Goal: Transaction & Acquisition: Purchase product/service

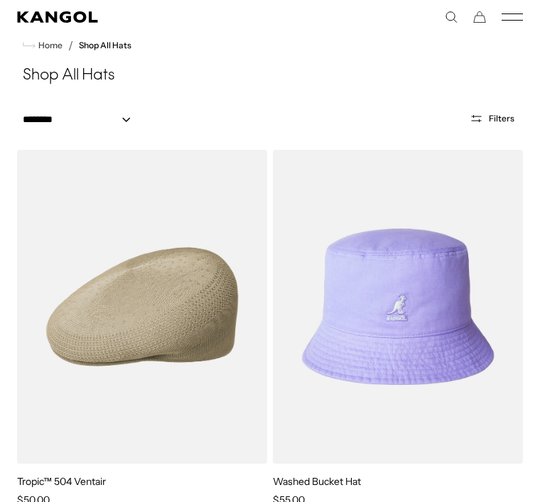
scroll to position [0, 293]
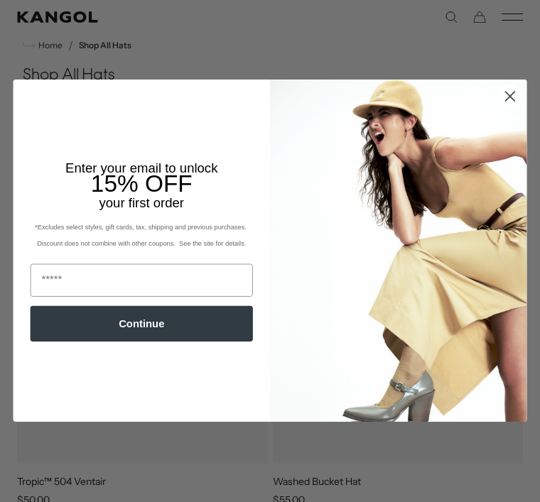
click at [507, 108] on circle "Close dialog" at bounding box center [509, 97] width 22 height 22
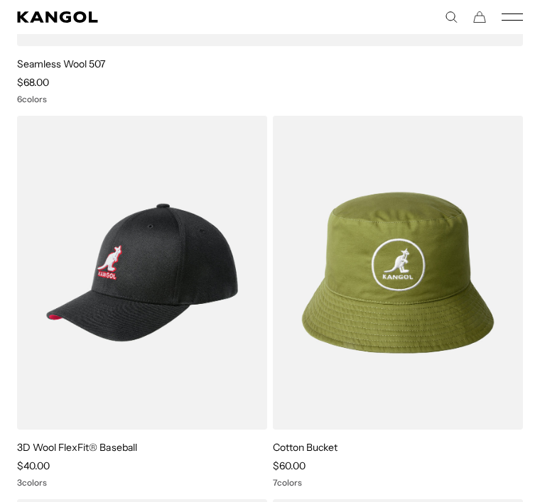
scroll to position [0, 0]
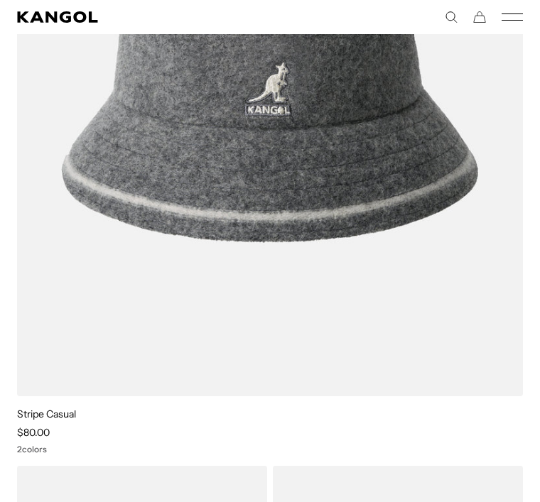
click at [60, 417] on link "Stripe Casual" at bounding box center [46, 414] width 59 height 13
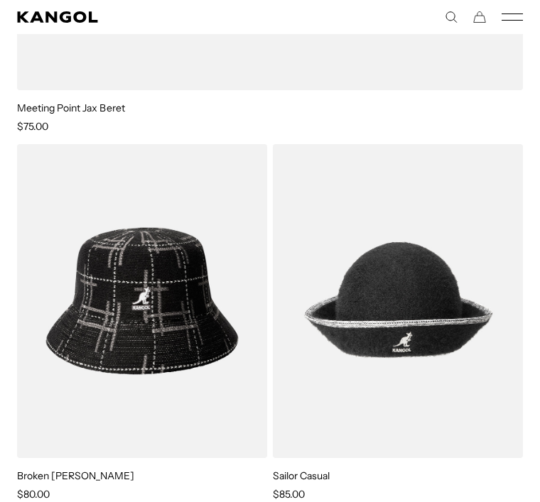
click at [0, 0] on img at bounding box center [0, 0] width 0 height 0
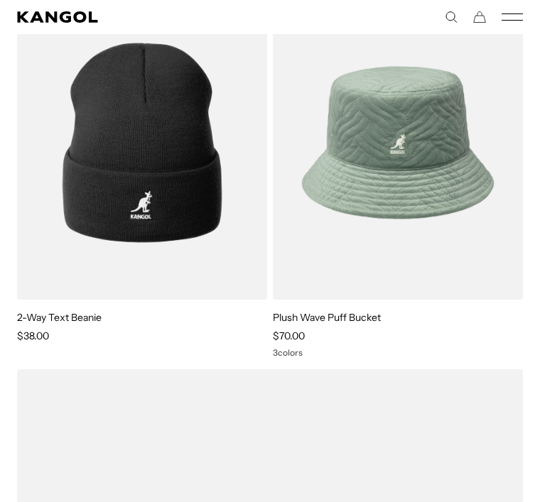
scroll to position [17200, 0]
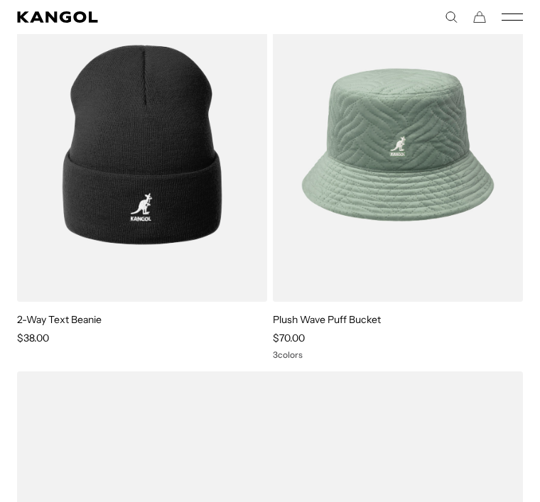
click at [359, 324] on link "Plush Wave Puff Bucket" at bounding box center [327, 319] width 108 height 13
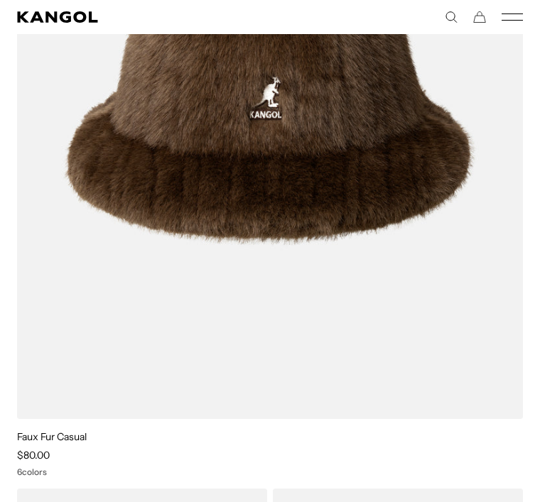
scroll to position [20868, 0]
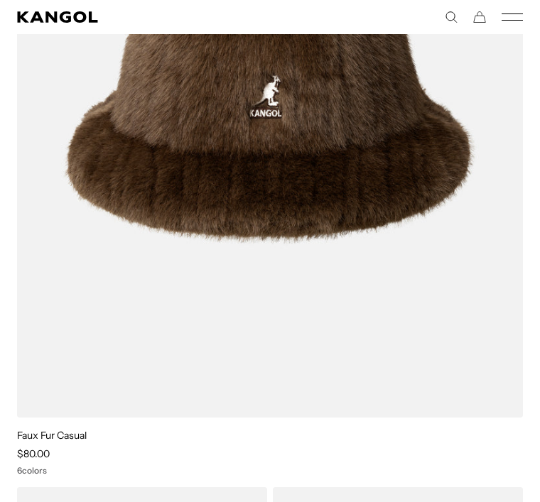
click at [77, 433] on link "Faux Fur Casual" at bounding box center [52, 436] width 70 height 13
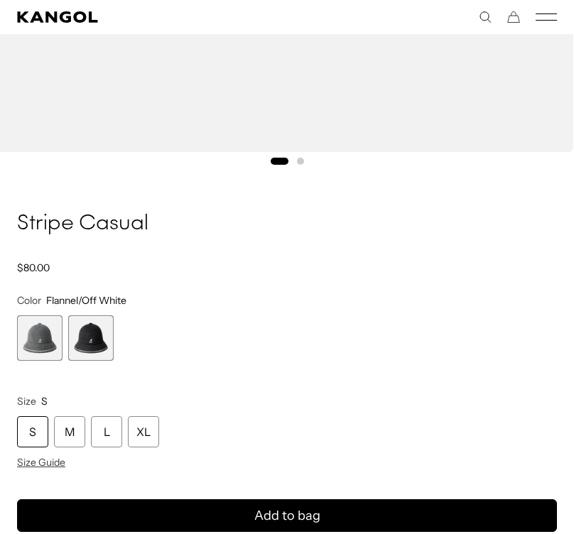
scroll to position [704, 0]
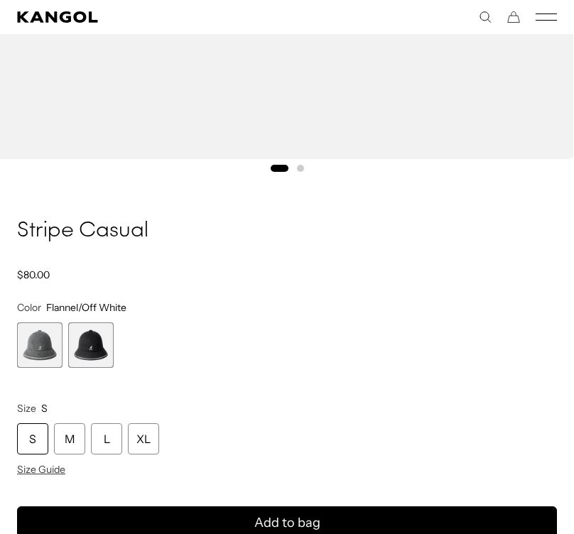
click at [99, 342] on span "2 of 2" at bounding box center [90, 344] width 45 height 45
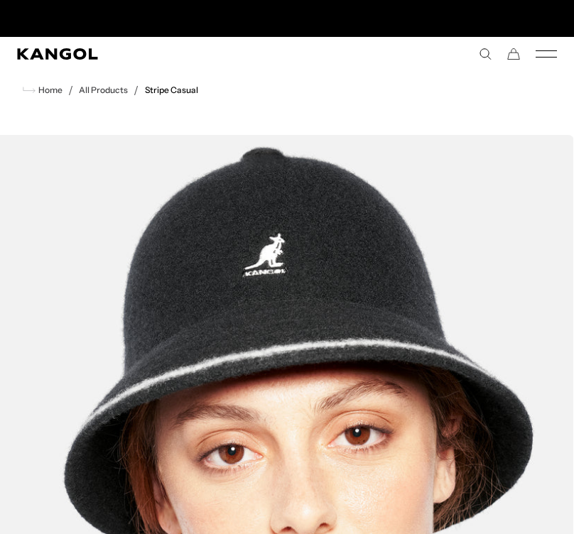
scroll to position [0, 293]
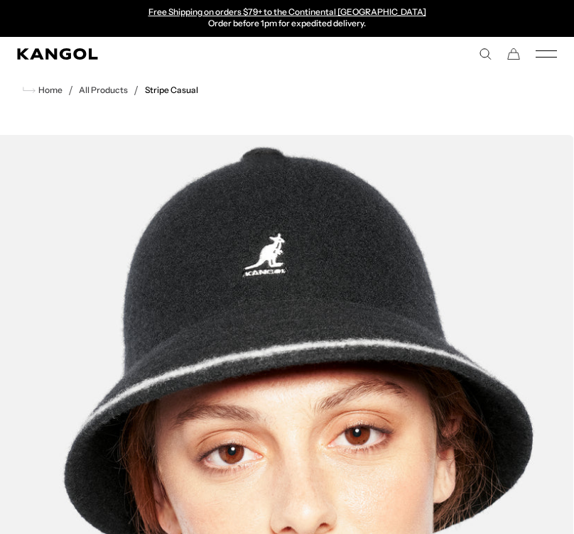
click at [532, 182] on img "1 of 1" at bounding box center [282, 499] width 582 height 728
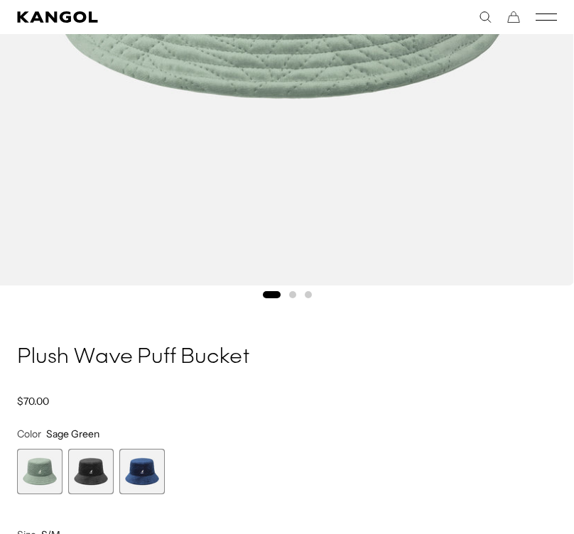
scroll to position [578, 0]
click at [151, 475] on span "3 of 3" at bounding box center [141, 470] width 45 height 45
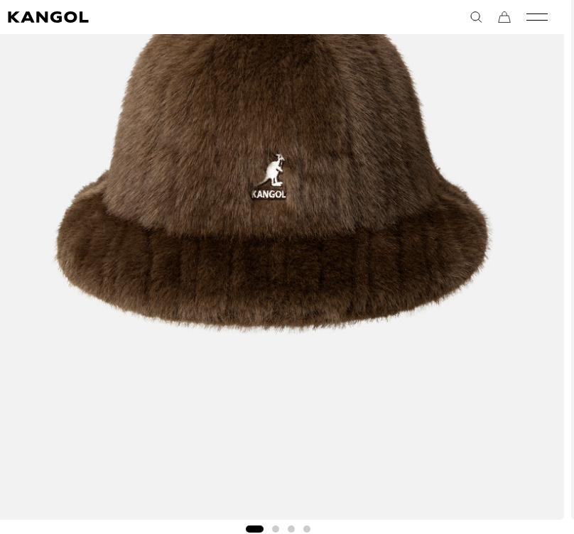
scroll to position [0, 293]
click at [278, 517] on button "Go to slide 2" at bounding box center [275, 528] width 7 height 7
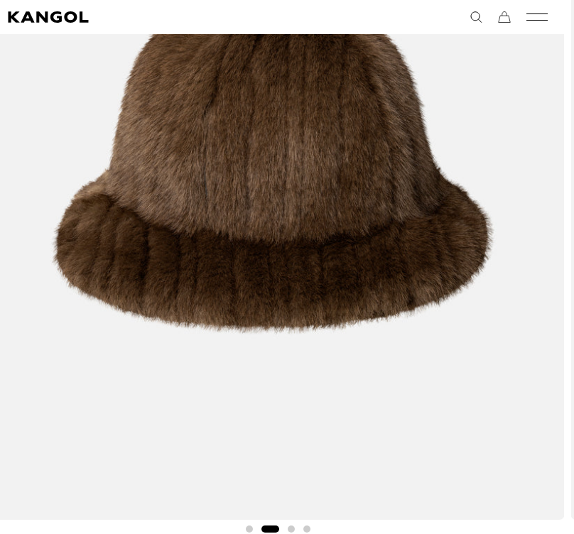
click at [291, 517] on button "Go to slide 3" at bounding box center [291, 528] width 7 height 7
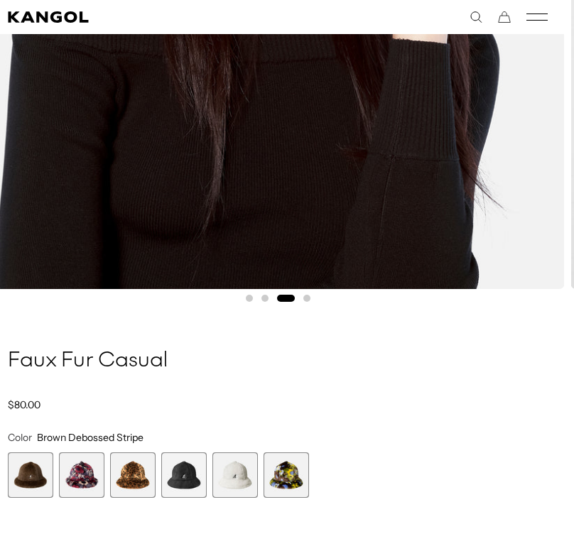
scroll to position [575, 9]
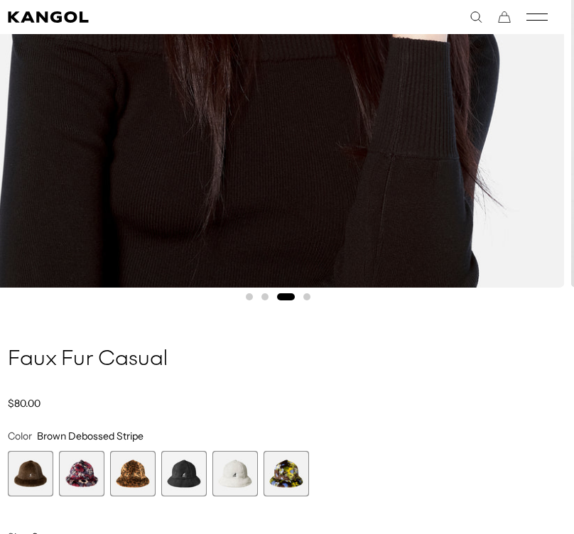
click at [191, 477] on span "4 of 6" at bounding box center [183, 473] width 45 height 45
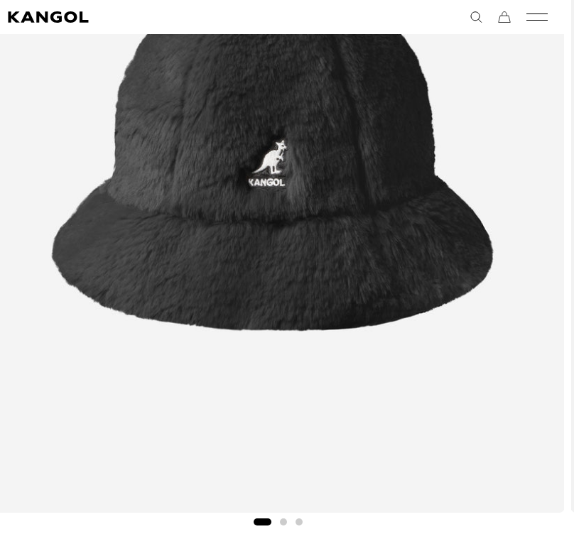
scroll to position [0, 293]
click at [305, 517] on div "Gallery Viewer" at bounding box center [278, 158] width 608 height 746
click at [305, 517] on div "Loading..." at bounding box center [278, 433] width 574 height 1297
click at [280, 517] on div "Gallery Viewer" at bounding box center [278, 158] width 608 height 746
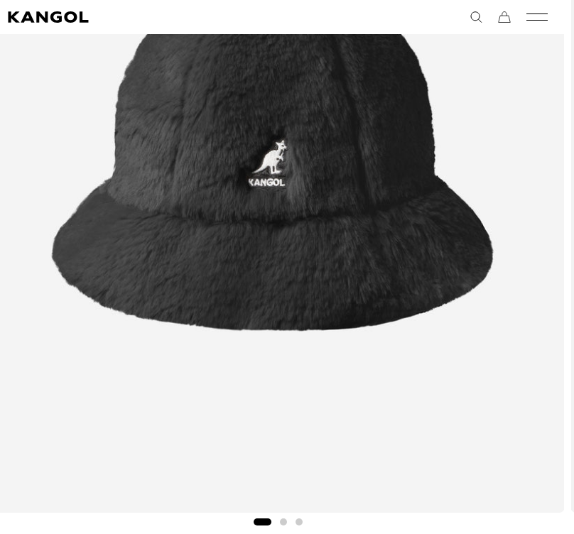
click at [286, 517] on button "Go to slide 2" at bounding box center [283, 521] width 7 height 7
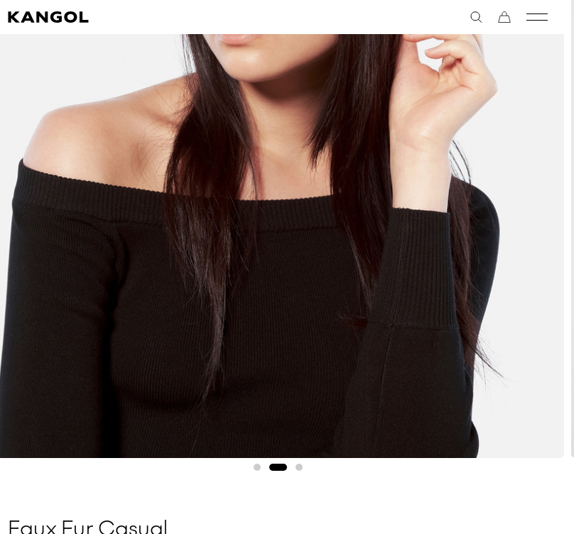
scroll to position [407, 9]
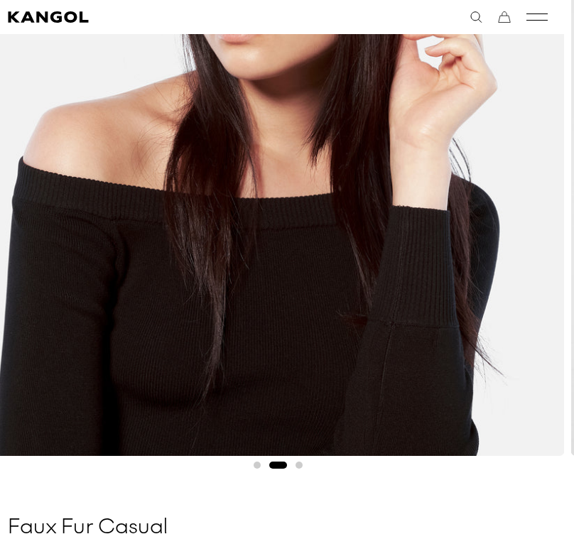
click at [301, 464] on button "Go to slide 3" at bounding box center [298, 465] width 7 height 7
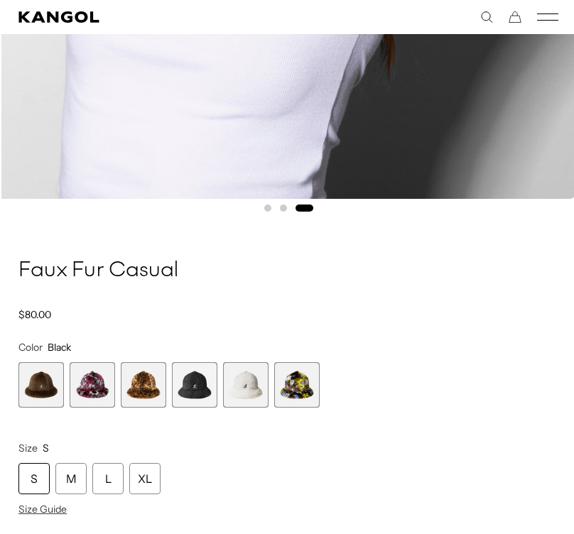
scroll to position [0, 0]
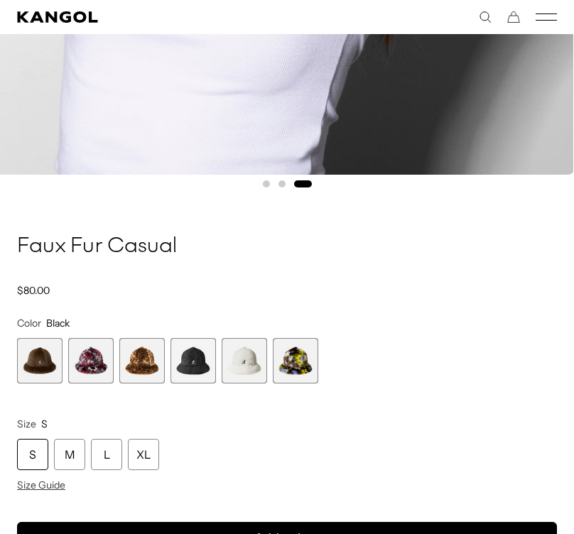
click at [196, 356] on span "4 of 6" at bounding box center [192, 360] width 45 height 45
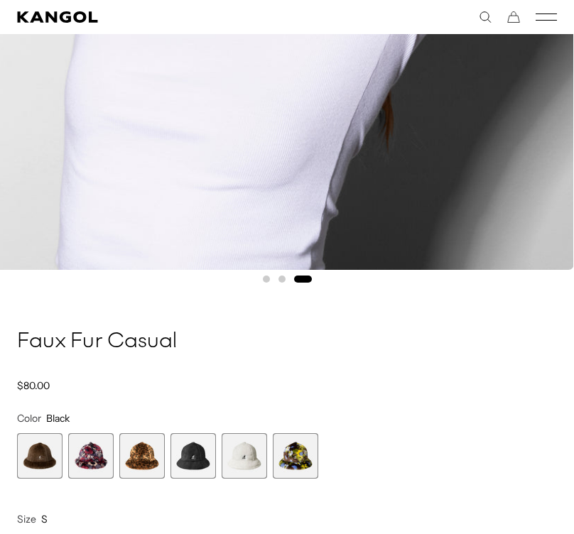
click at [195, 466] on span "4 of 6" at bounding box center [192, 455] width 45 height 45
click at [207, 449] on span "4 of 6" at bounding box center [192, 455] width 45 height 45
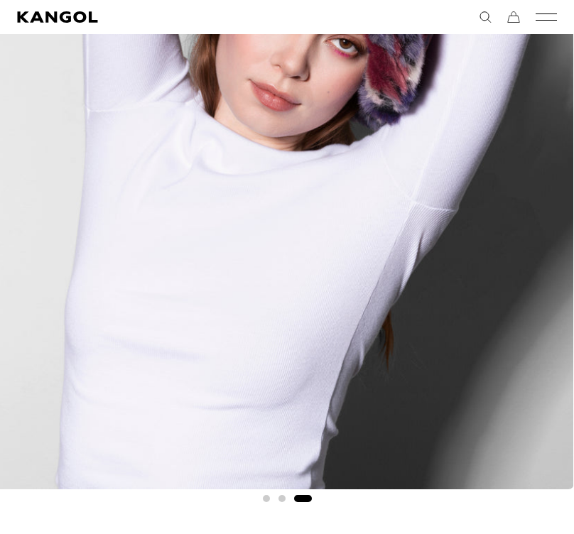
click at [280, 501] on button "Go to slide 2" at bounding box center [281, 498] width 7 height 7
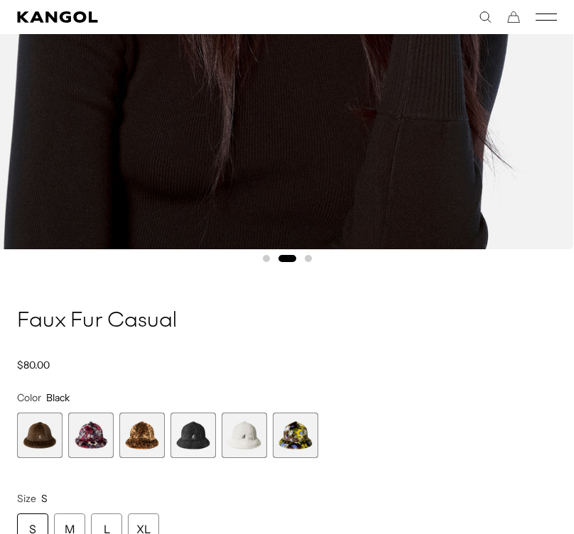
click at [256, 440] on span "5 of 6" at bounding box center [244, 435] width 45 height 45
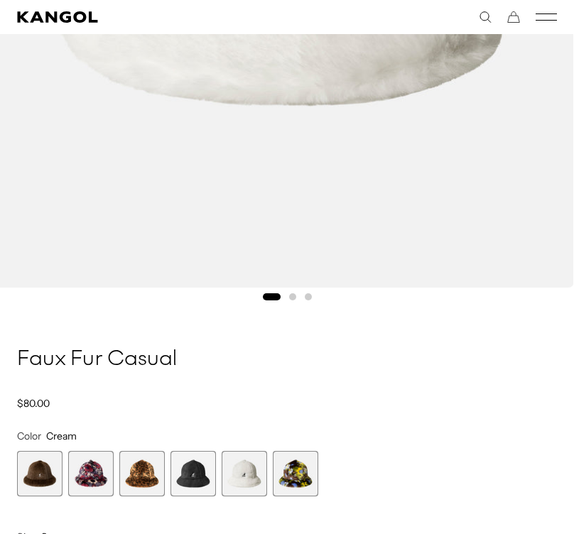
click at [195, 482] on span "4 of 6" at bounding box center [192, 473] width 45 height 45
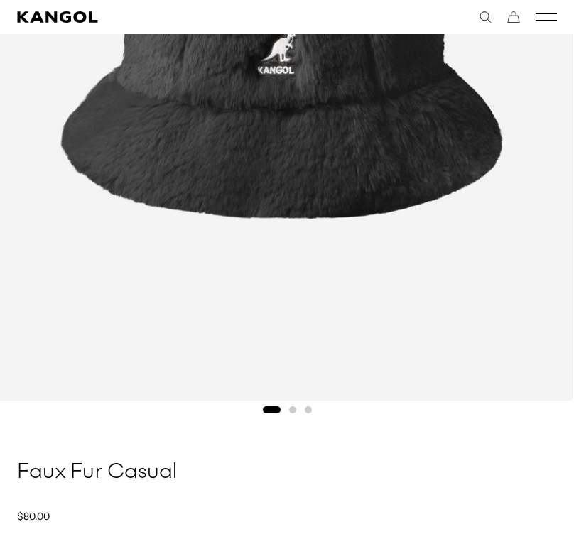
click at [306, 411] on button "Go to slide 3" at bounding box center [308, 409] width 7 height 7
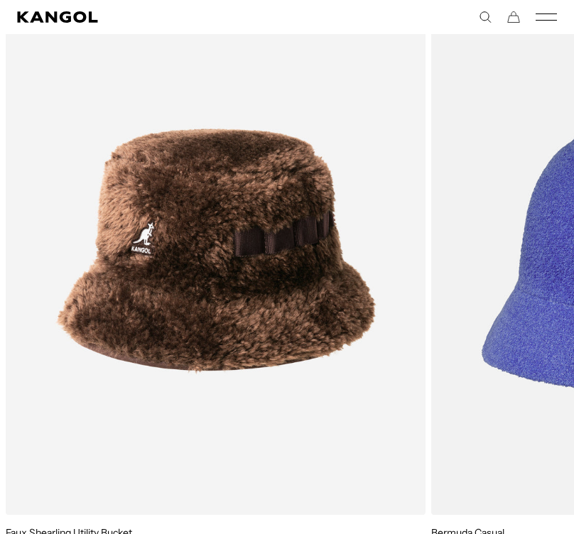
scroll to position [1553, 0]
click at [68, 517] on link "Faux Shearling Utility Bucket" at bounding box center [69, 532] width 126 height 13
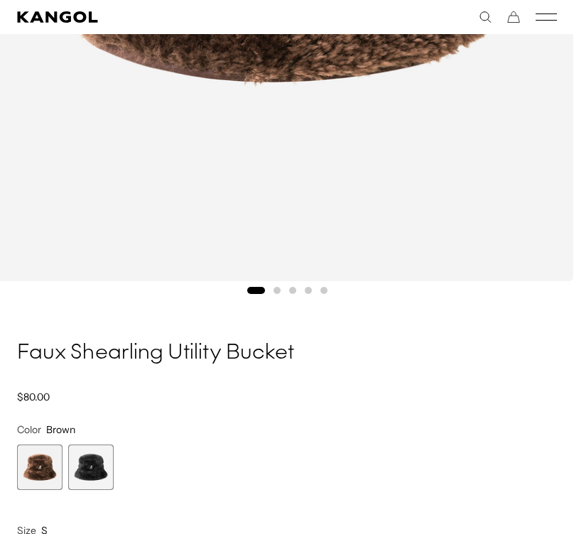
scroll to position [582, 0]
click at [99, 464] on span "2 of 2" at bounding box center [90, 466] width 45 height 45
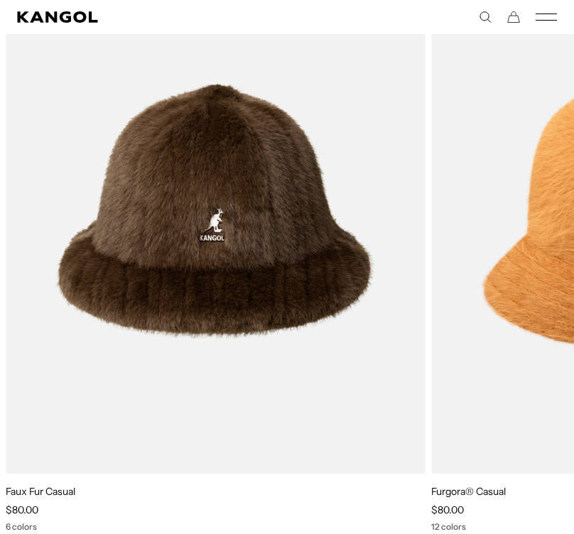
scroll to position [1598, 0]
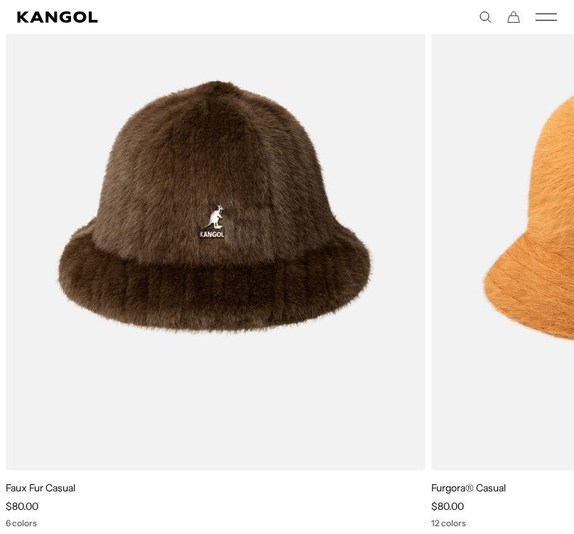
click at [62, 494] on link "Faux Fur Casual" at bounding box center [41, 487] width 70 height 13
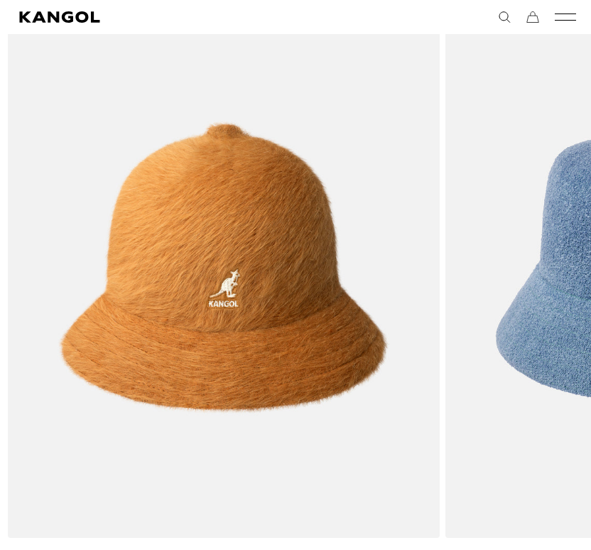
scroll to position [1563, 1]
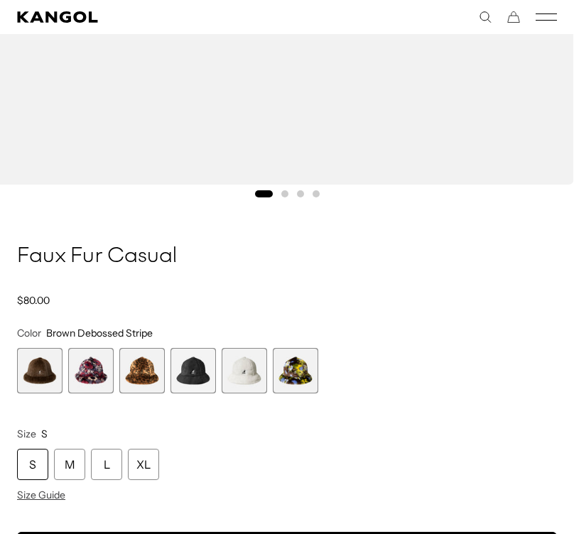
scroll to position [680, 0]
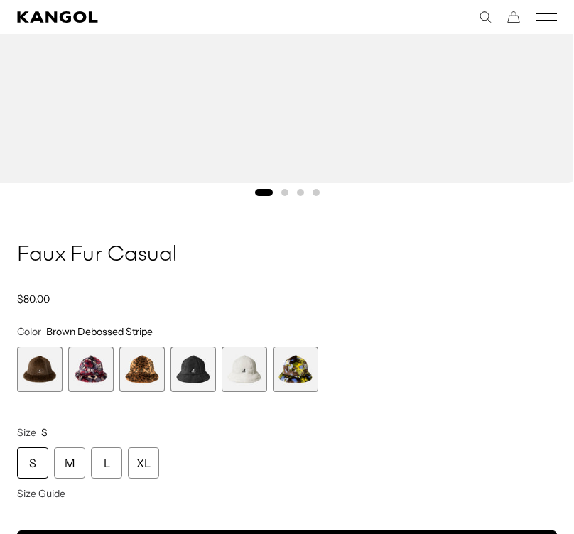
click at [295, 365] on span "6 of 6" at bounding box center [295, 369] width 45 height 45
click at [307, 371] on span "6 of 6" at bounding box center [295, 369] width 45 height 45
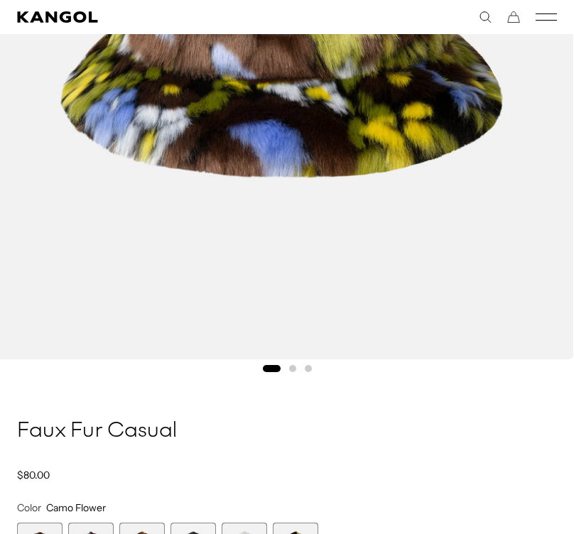
scroll to position [503, 0]
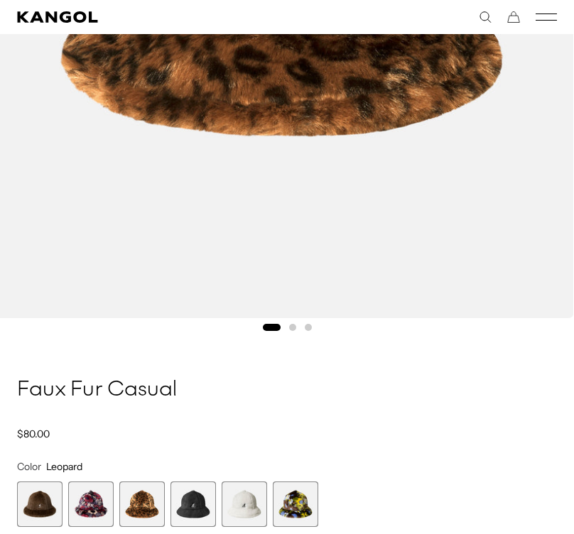
click at [97, 504] on span "2 of 6" at bounding box center [90, 503] width 45 height 45
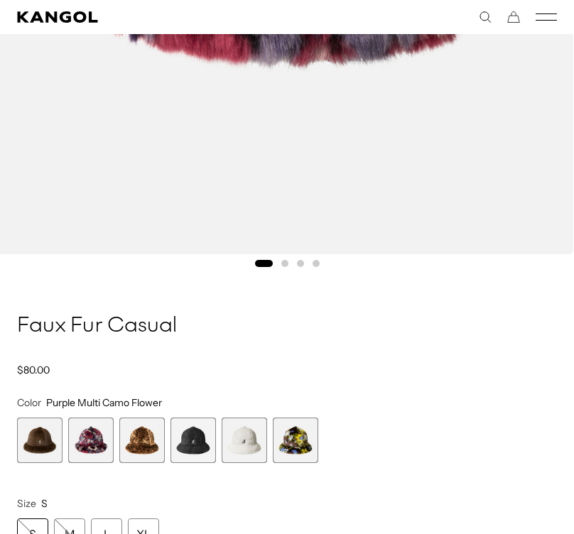
click at [48, 449] on span "1 of 6" at bounding box center [39, 440] width 45 height 45
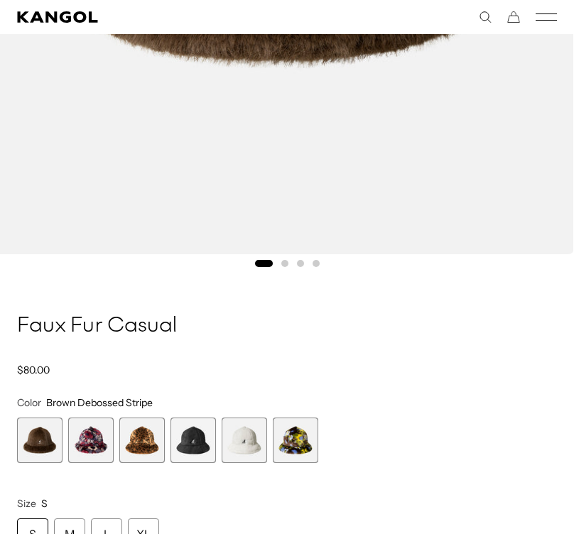
click at [53, 443] on span "1 of 6" at bounding box center [39, 440] width 45 height 45
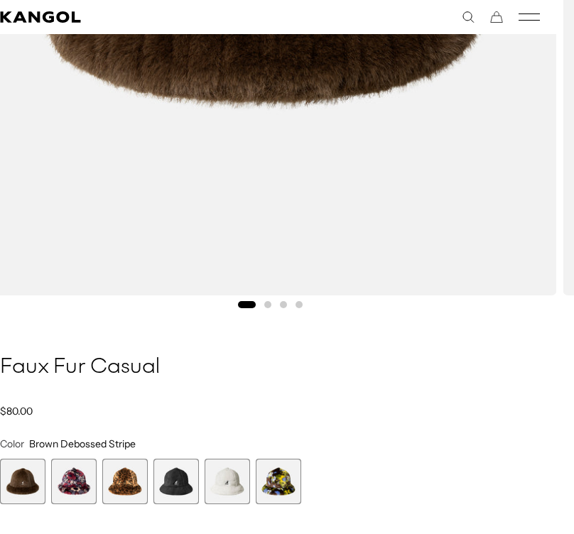
click at [183, 481] on span "4 of 6" at bounding box center [175, 481] width 45 height 45
